Goal: Task Accomplishment & Management: Manage account settings

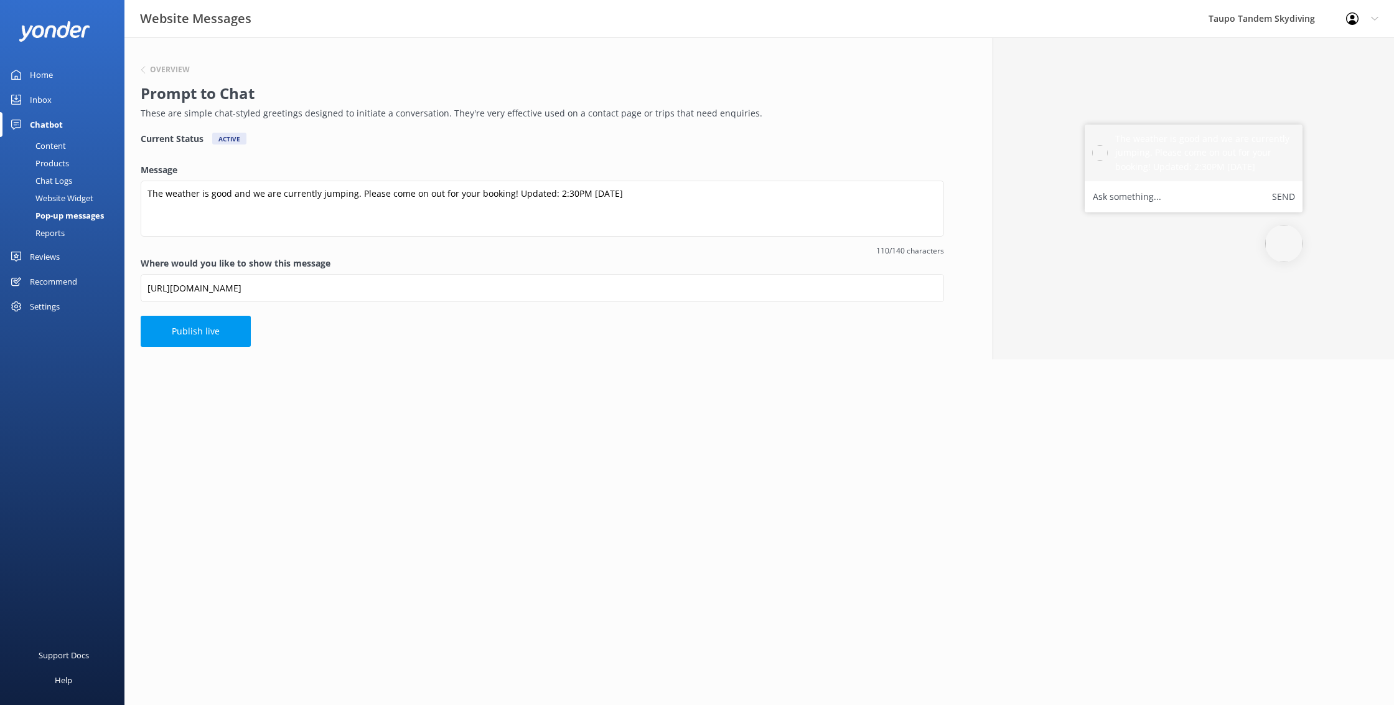
click at [87, 215] on div "Pop-up messages" at bounding box center [55, 215] width 96 height 17
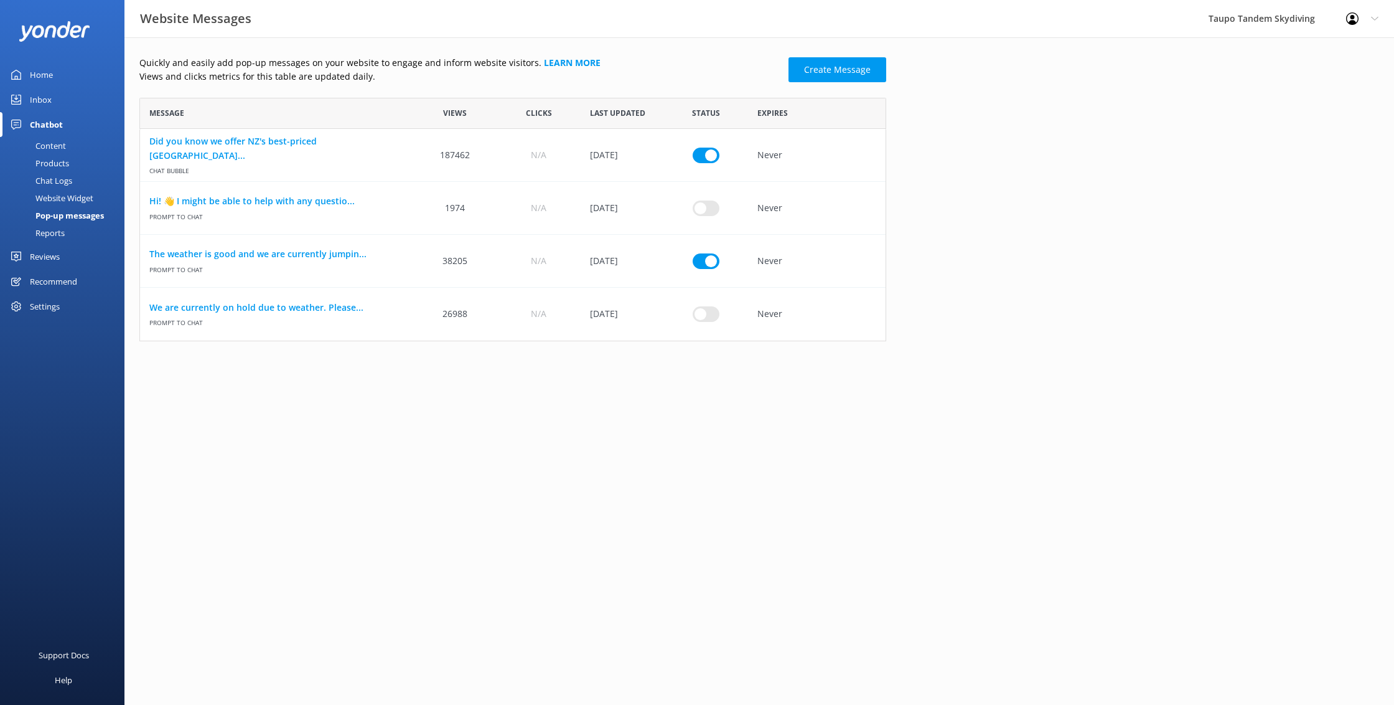
scroll to position [1, 1]
checkbox input "false"
checkbox input "true"
click at [312, 305] on link "We are currently on hold due to weather. Please..." at bounding box center [276, 308] width 255 height 14
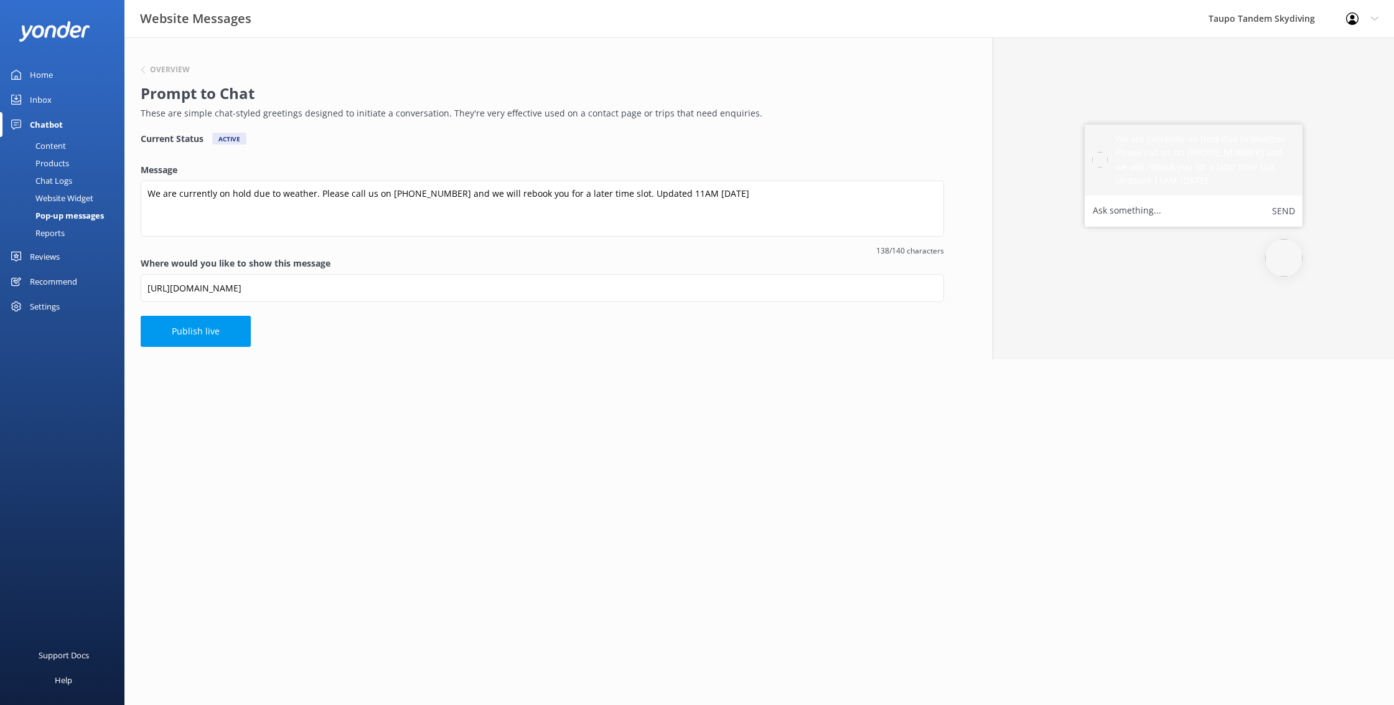
click at [65, 197] on div "Website Widget" at bounding box center [50, 197] width 86 height 17
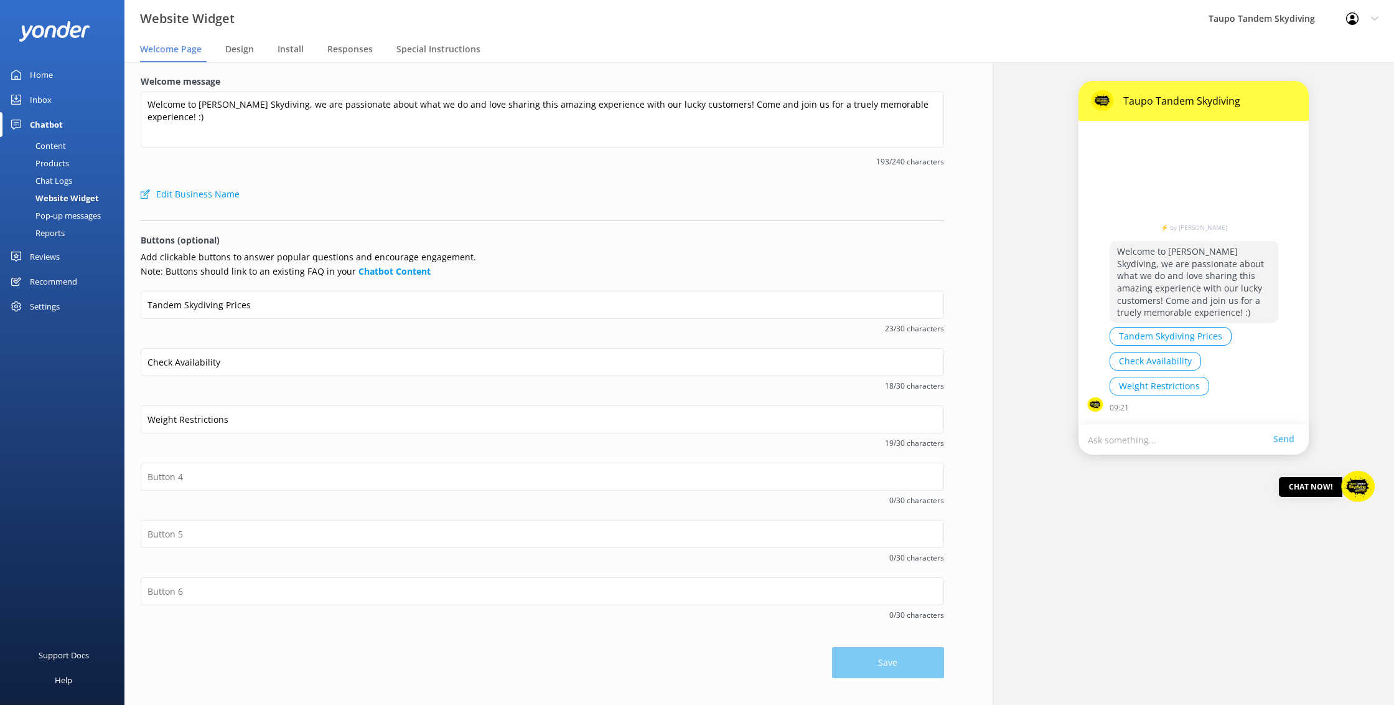
click at [63, 213] on div "Pop-up messages" at bounding box center [53, 215] width 93 height 17
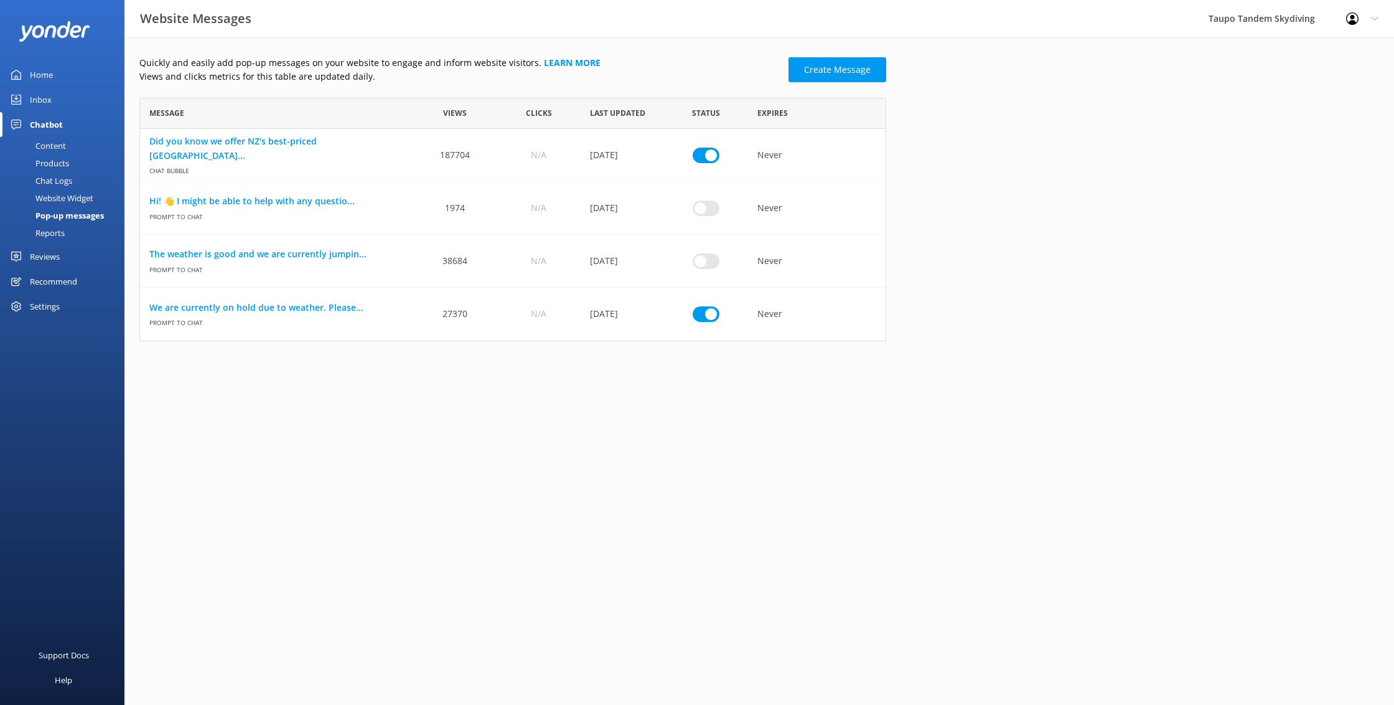
scroll to position [243, 747]
click at [268, 309] on link "We are currently on hold due to weather. Please..." at bounding box center [276, 308] width 255 height 14
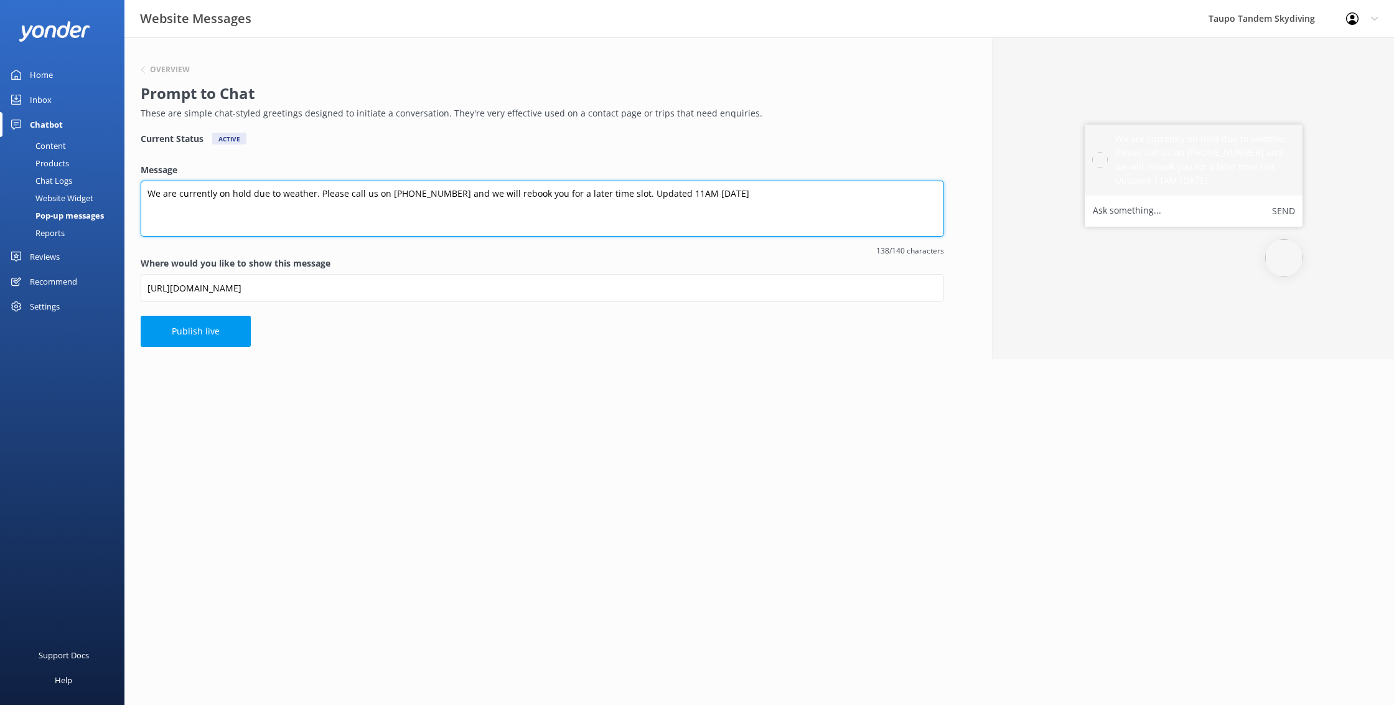
click at [690, 194] on textarea "We are currently on hold due to weather. Please call us on [PHONE_NUMBER] and w…" at bounding box center [543, 209] width 804 height 56
click at [667, 193] on textarea "We are currently on hold due to weather. Please call us on [PHONE_NUMBER] and w…" at bounding box center [543, 209] width 804 height 56
type textarea "We are currently on hold due to weather. Please call us on [PHONE_NUMBER] and w…"
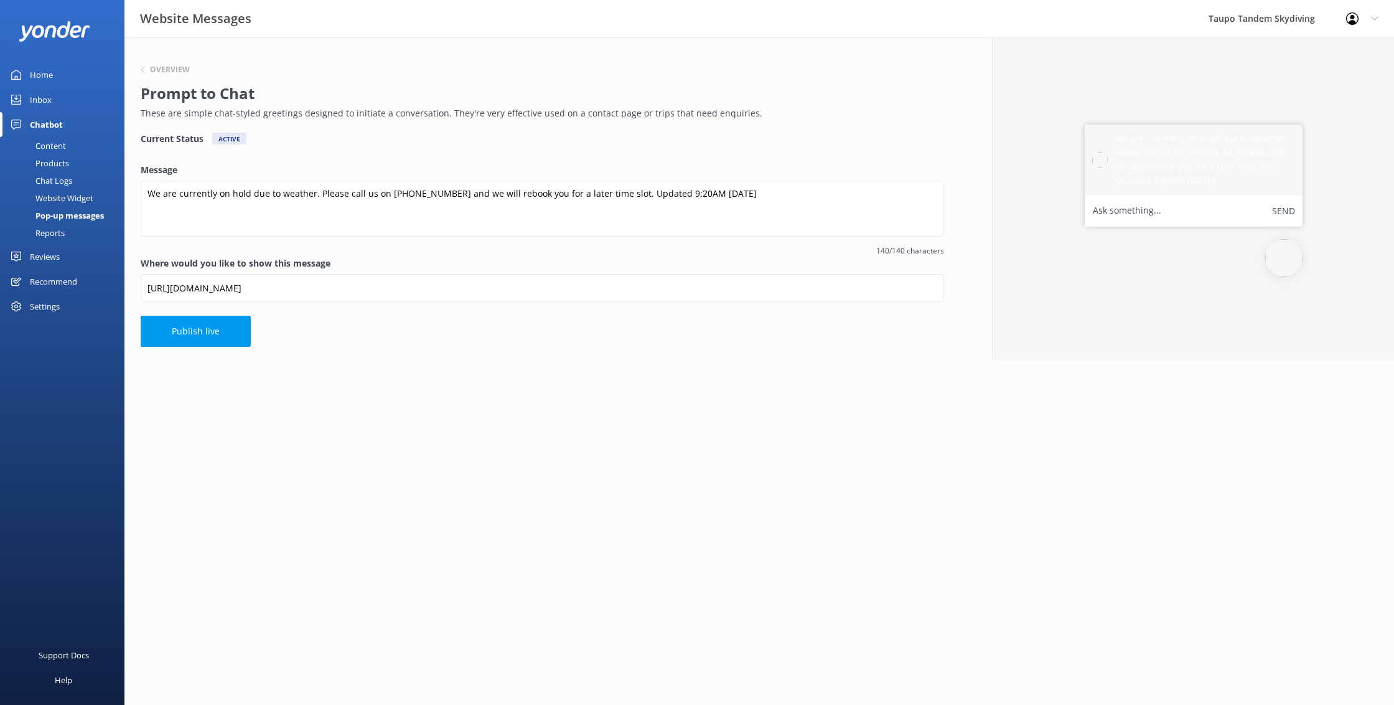
click at [720, 388] on html "Website Messages Taupo Tandem Skydiving Profile Settings Logout Home Inbox Chat…" at bounding box center [697, 352] width 1394 height 705
click at [215, 328] on button "Publish live" at bounding box center [196, 331] width 110 height 31
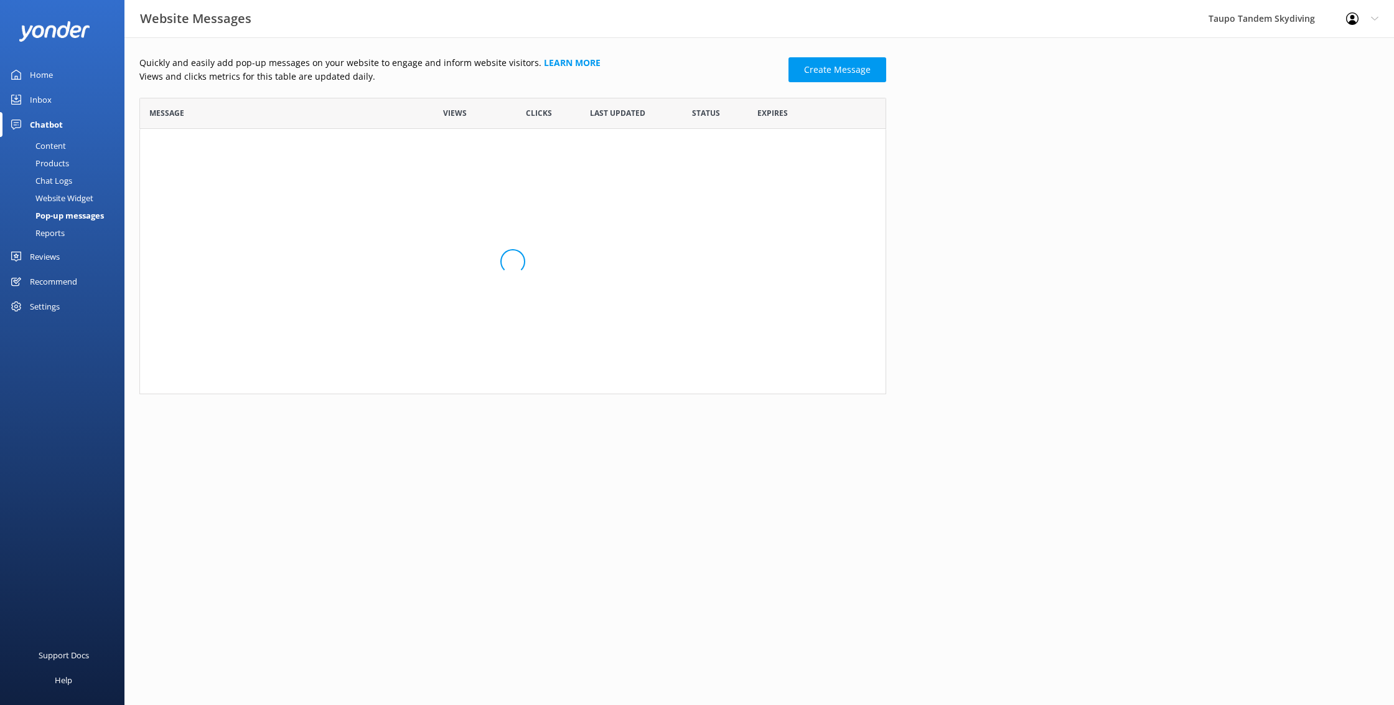
scroll to position [243, 747]
